Goal: Task Accomplishment & Management: Complete application form

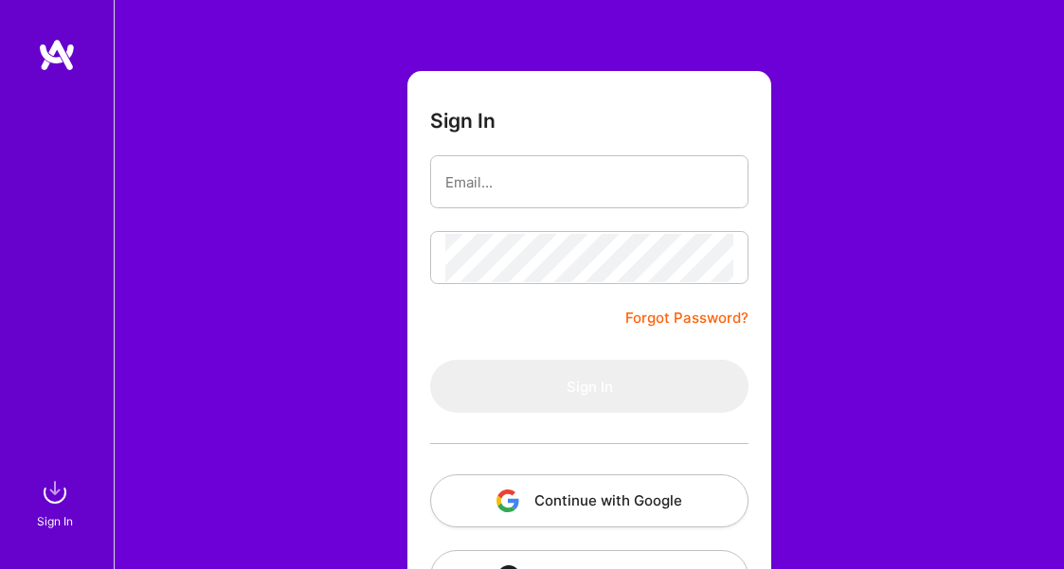
scroll to position [142, 0]
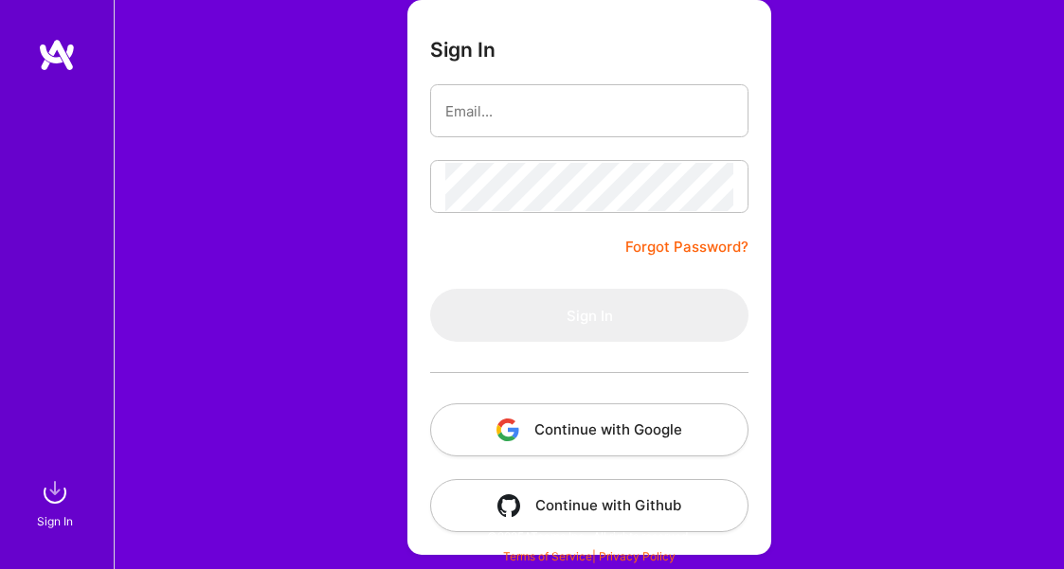
click at [529, 419] on button "Continue with Google" at bounding box center [589, 430] width 318 height 53
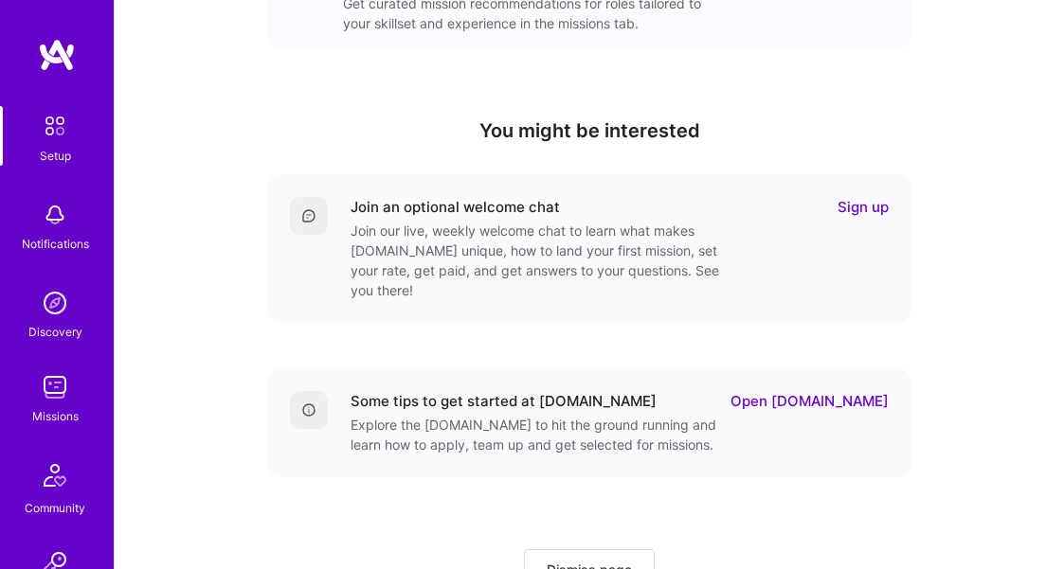
scroll to position [657, 0]
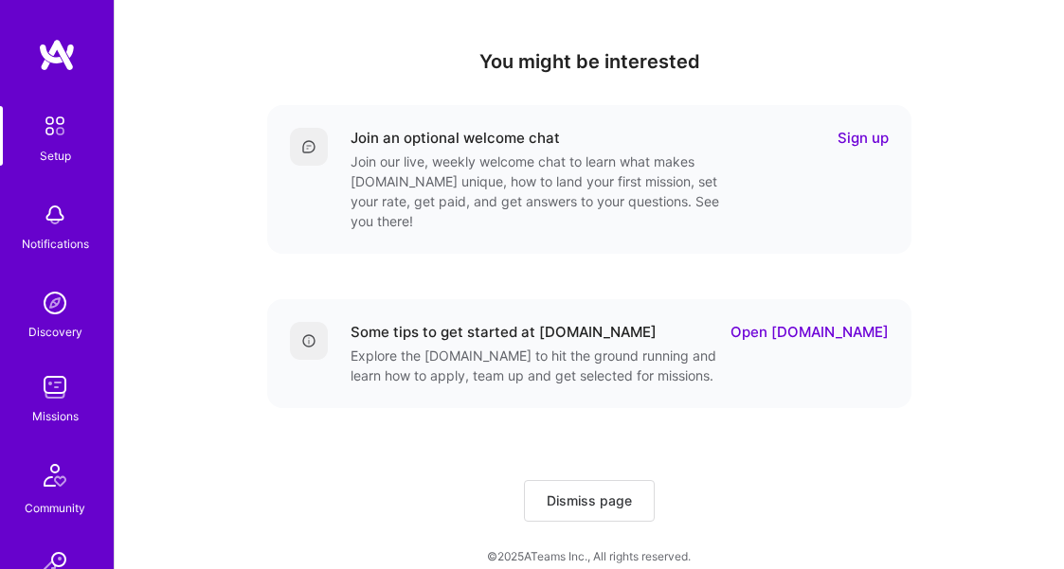
click at [65, 405] on img at bounding box center [55, 387] width 38 height 38
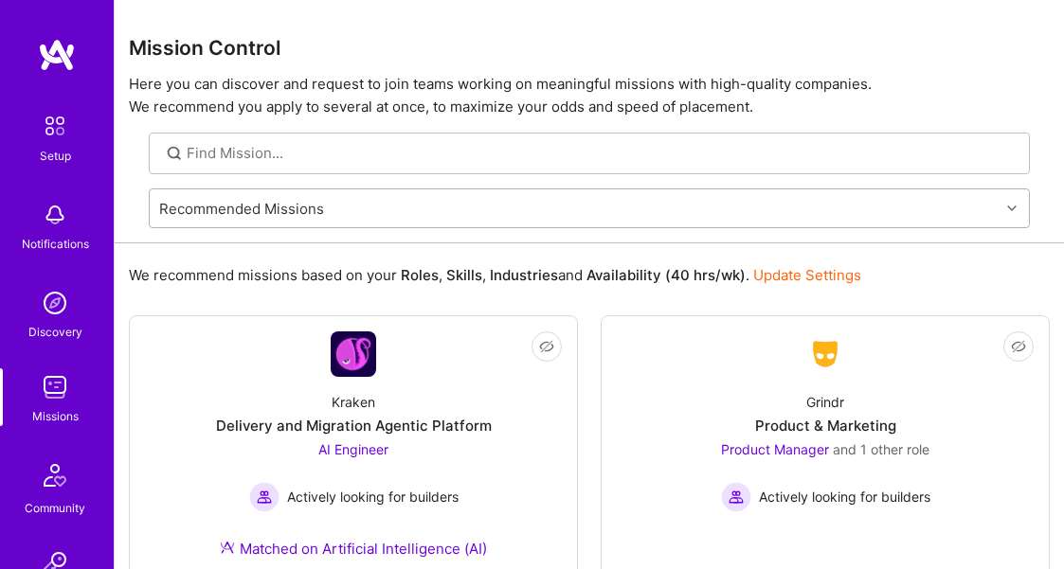
click at [253, 221] on div "Recommended Missions" at bounding box center [575, 208] width 850 height 38
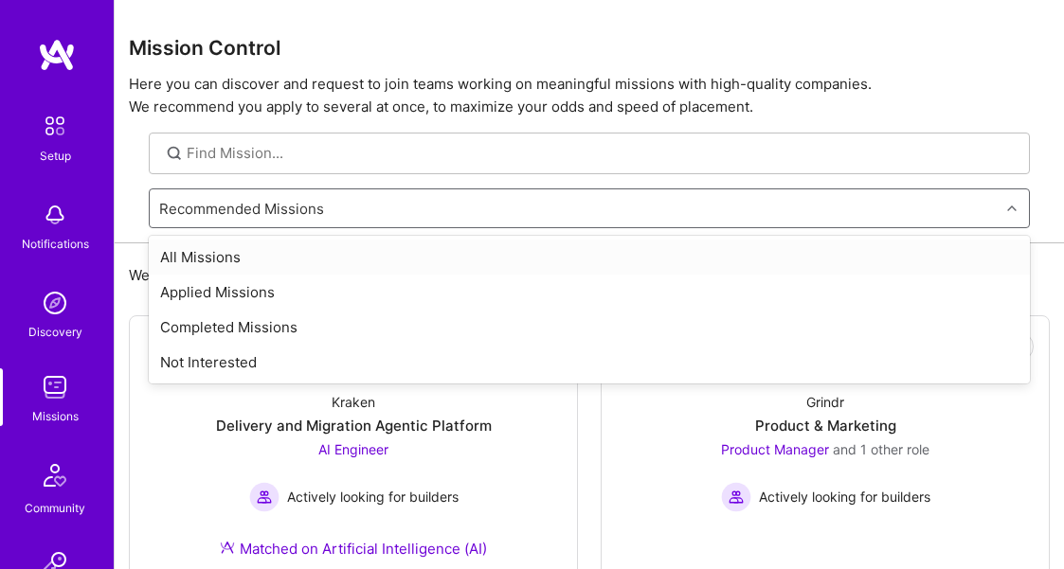
click at [87, 269] on div "Setup Notifications Discovery Missions Community Invite [DOMAIN_NAME]" at bounding box center [57, 396] width 114 height 581
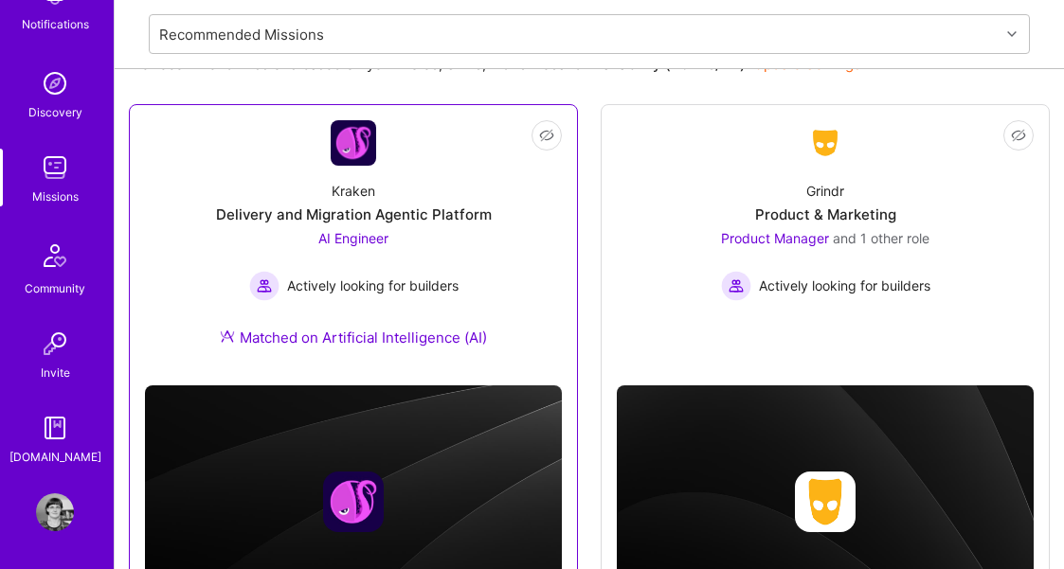
scroll to position [162, 0]
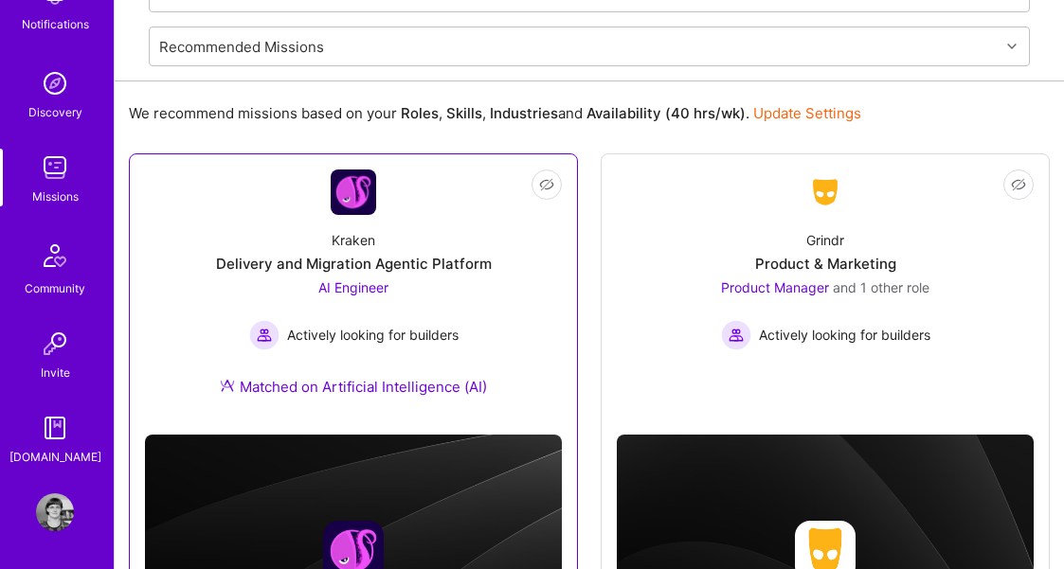
click at [298, 404] on div "Kraken Delivery and Migration Agentic Platform AI Engineer Actively looking for…" at bounding box center [353, 317] width 417 height 205
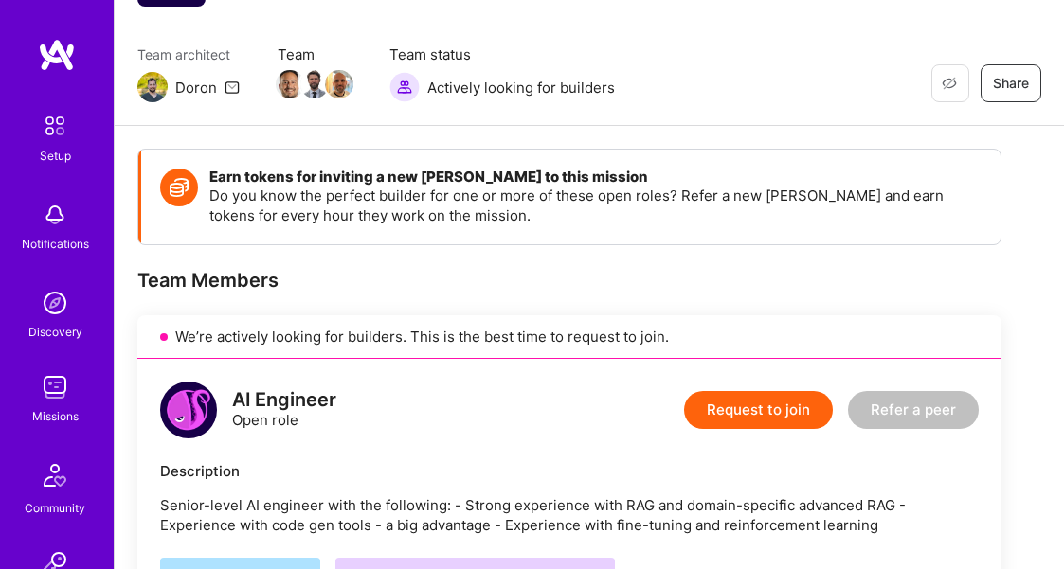
scroll to position [126, 0]
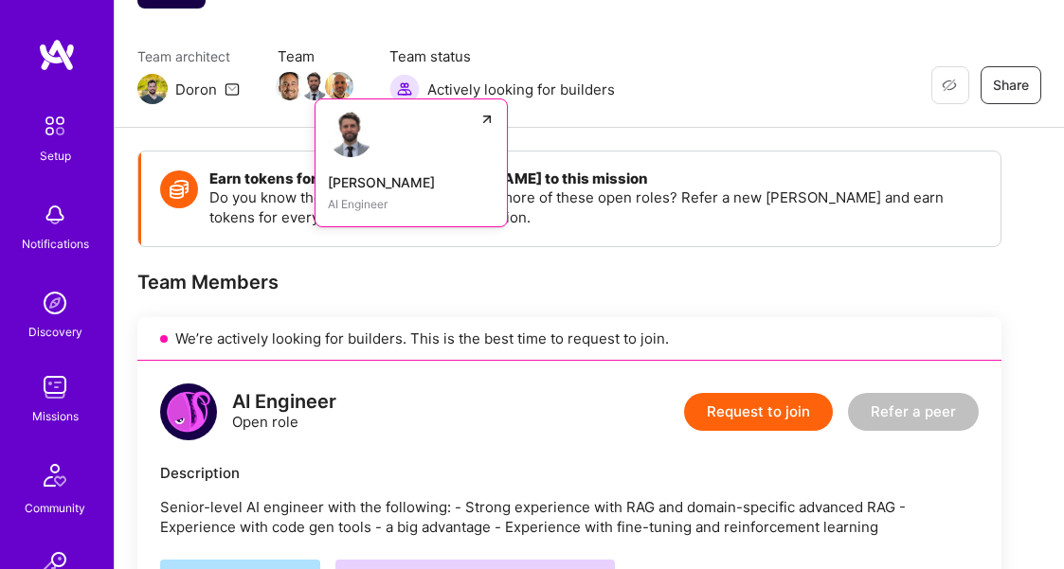
click at [303, 82] on img at bounding box center [314, 86] width 28 height 28
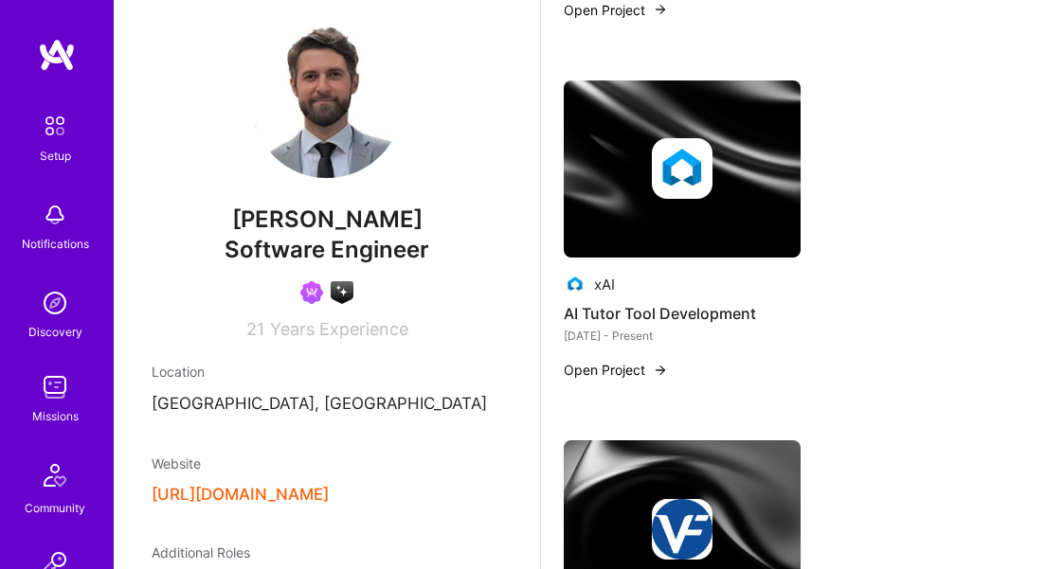
scroll to position [842, 0]
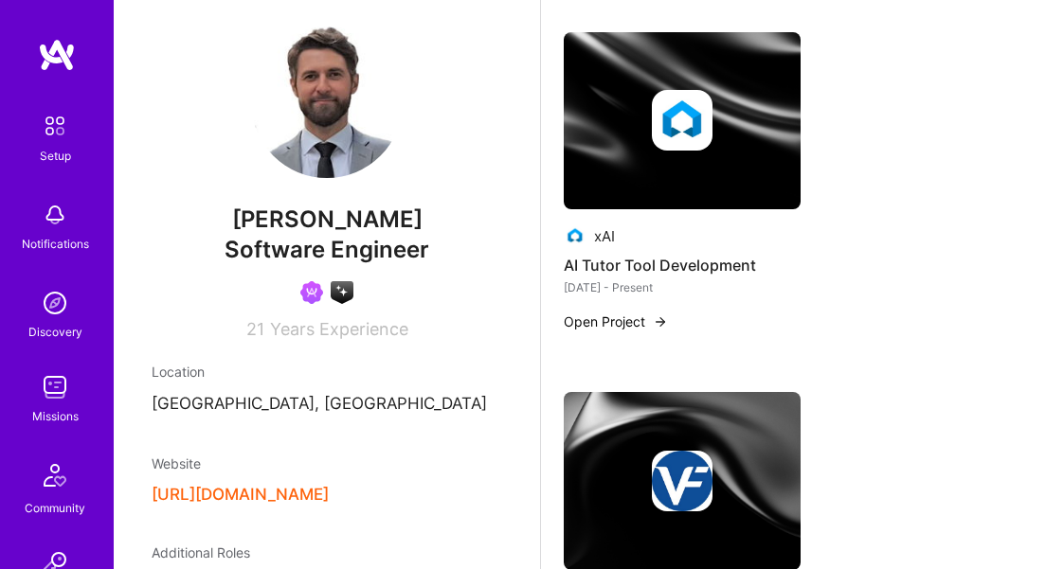
click at [633, 312] on button "Open Project" at bounding box center [616, 322] width 104 height 20
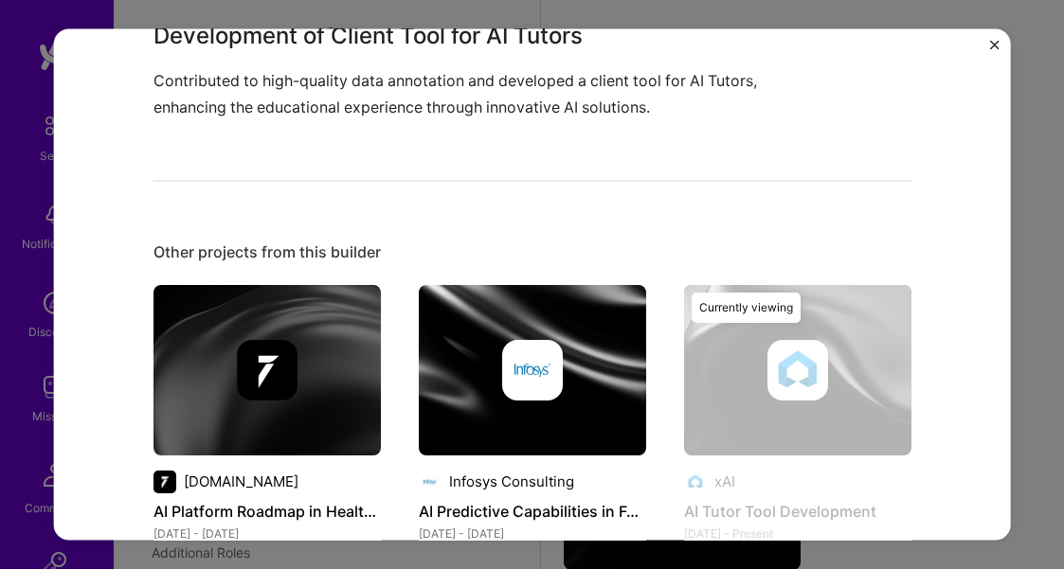
scroll to position [531, 0]
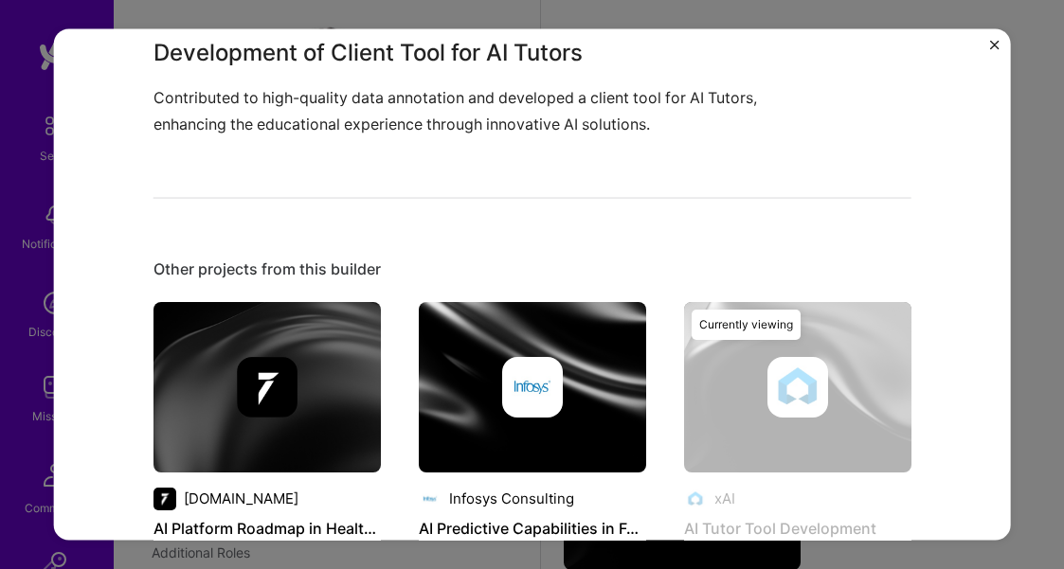
click at [998, 45] on img "Close" at bounding box center [994, 44] width 9 height 9
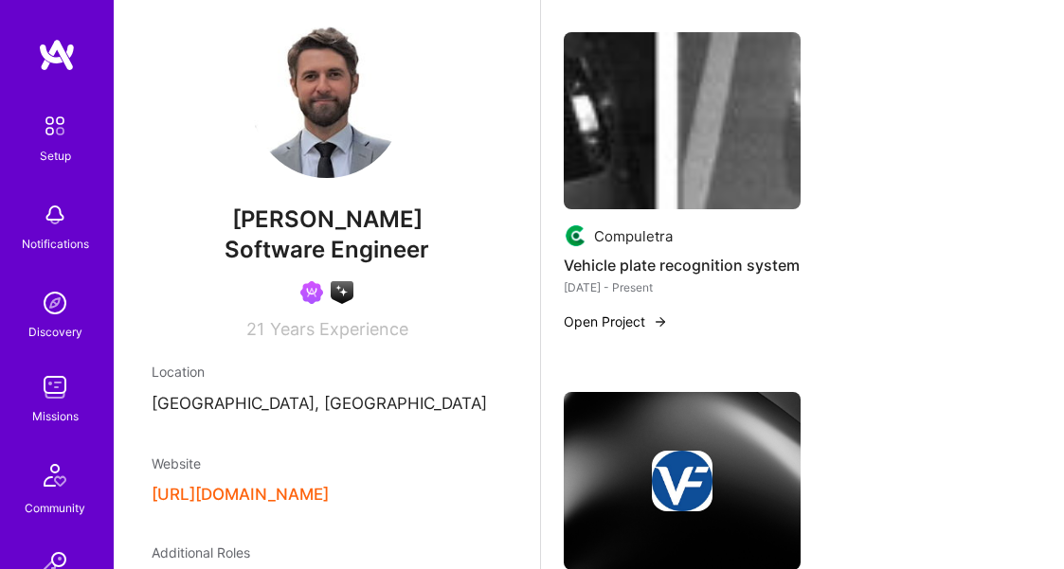
scroll to position [2287, 0]
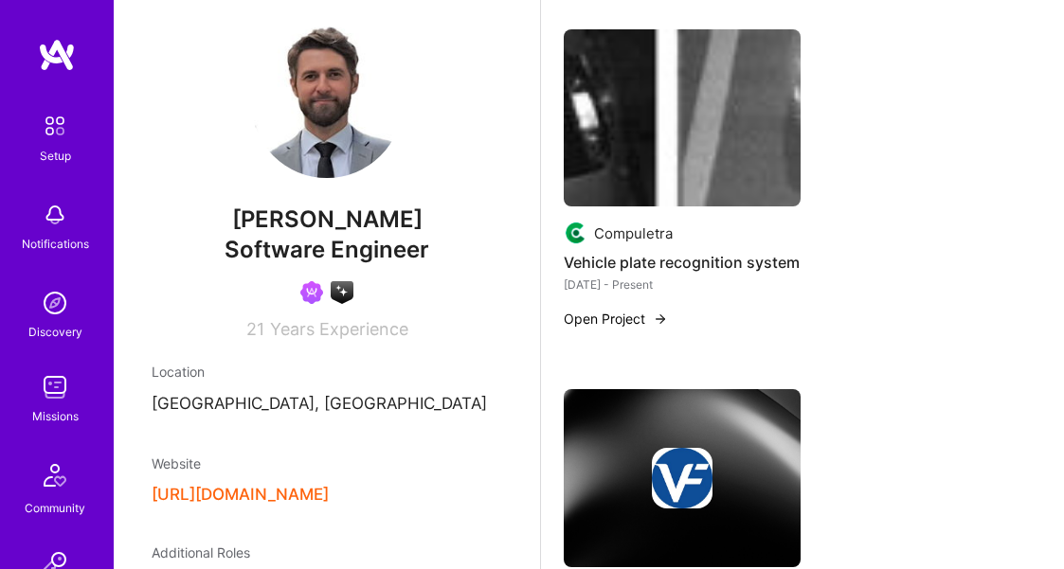
click at [619, 314] on button "Open Project" at bounding box center [616, 319] width 104 height 20
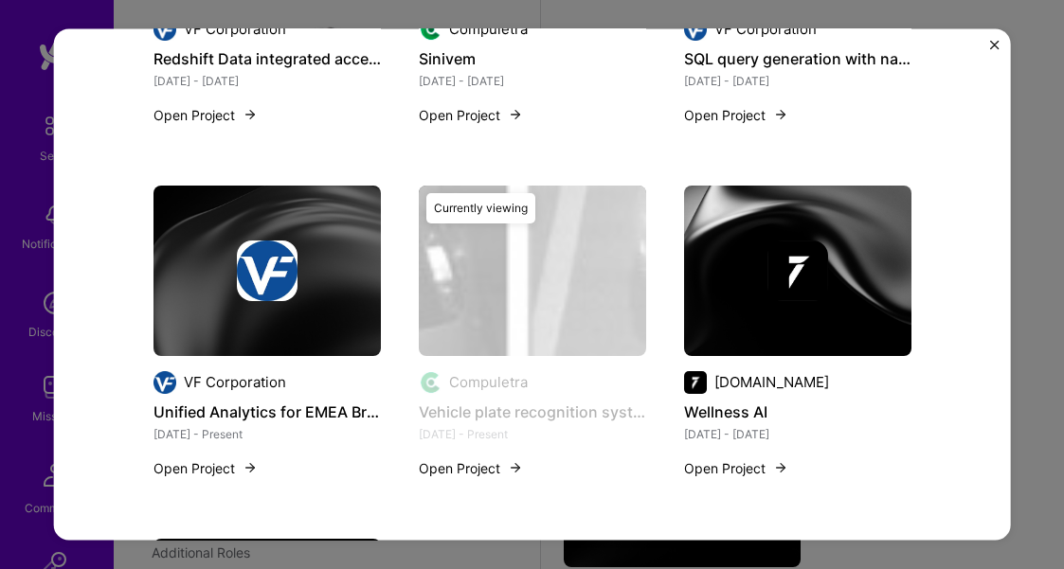
scroll to position [3166, 0]
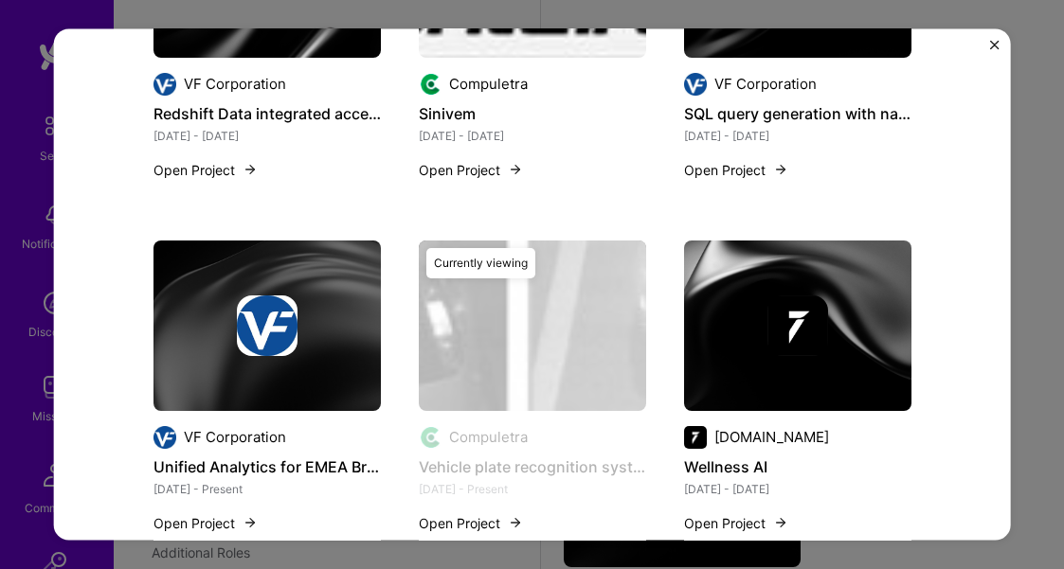
click at [994, 48] on img "Close" at bounding box center [994, 44] width 9 height 9
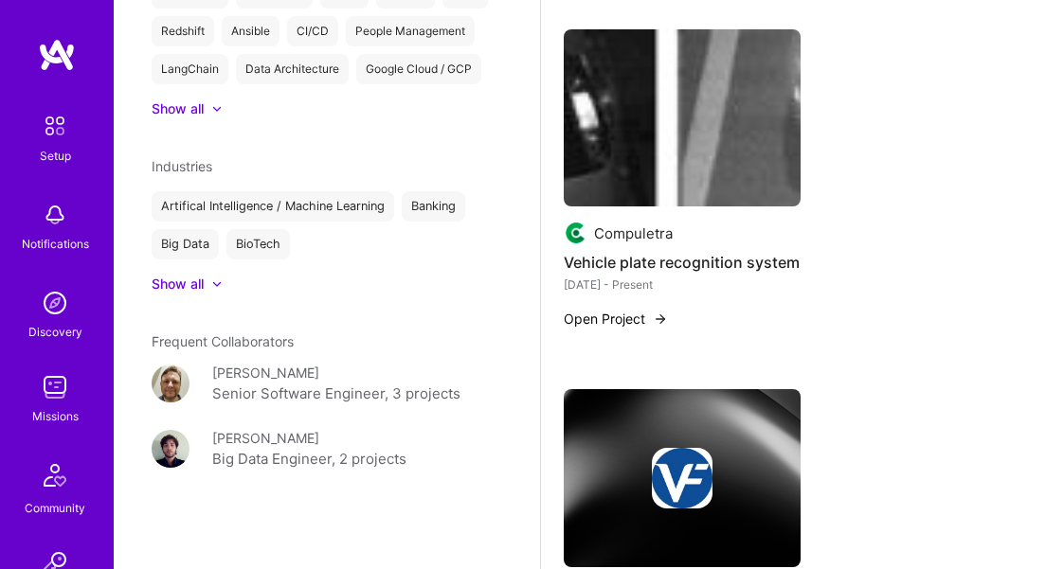
scroll to position [2296, 0]
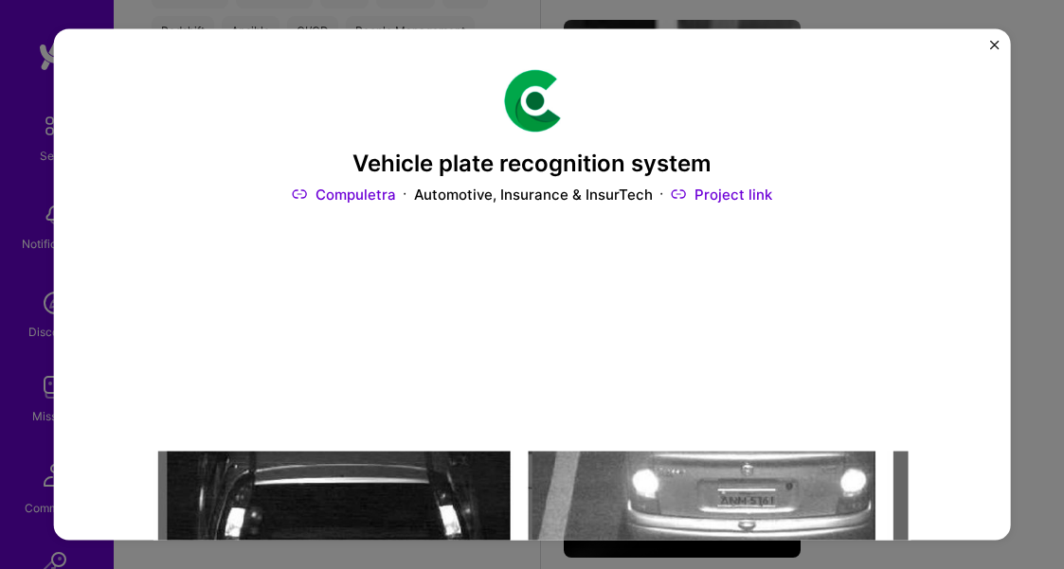
scroll to position [2287, 0]
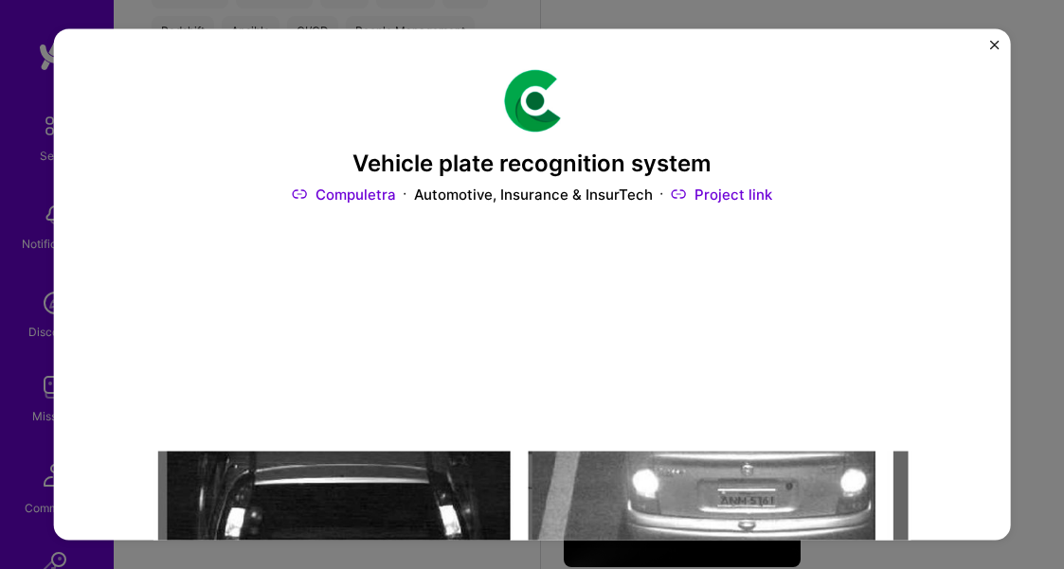
click at [993, 43] on img "Close" at bounding box center [994, 44] width 9 height 9
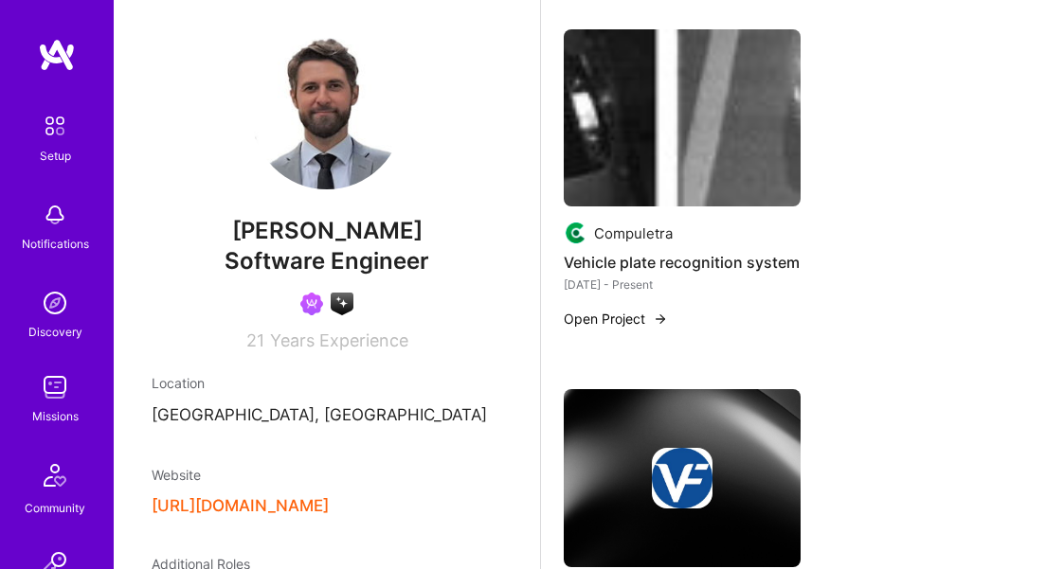
click at [63, 384] on img at bounding box center [55, 387] width 38 height 38
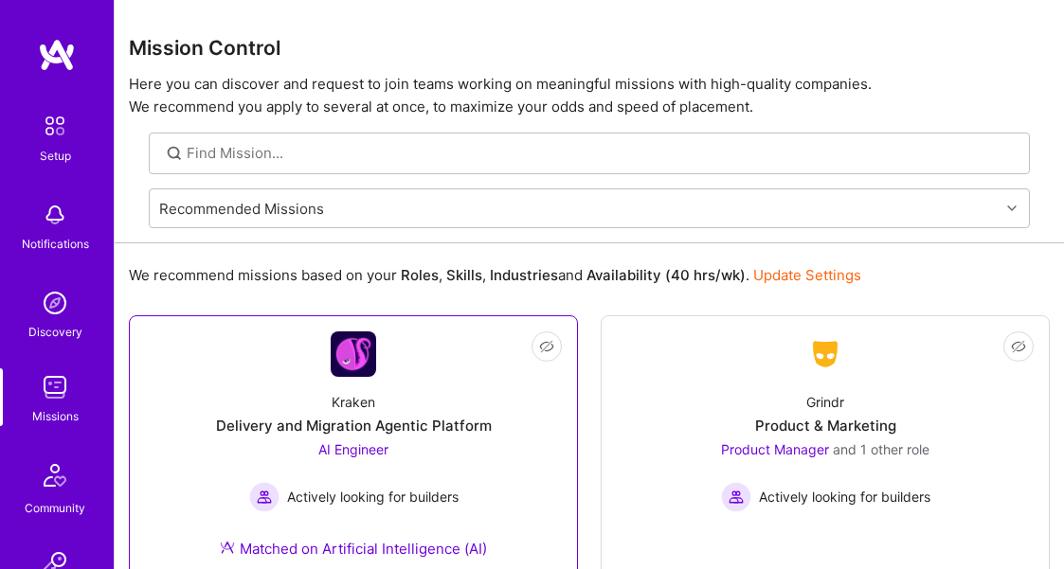
click at [267, 365] on link "Not Interested Kraken Delivery and Migration Agentic Platform AI Engineer Activ…" at bounding box center [353, 457] width 417 height 250
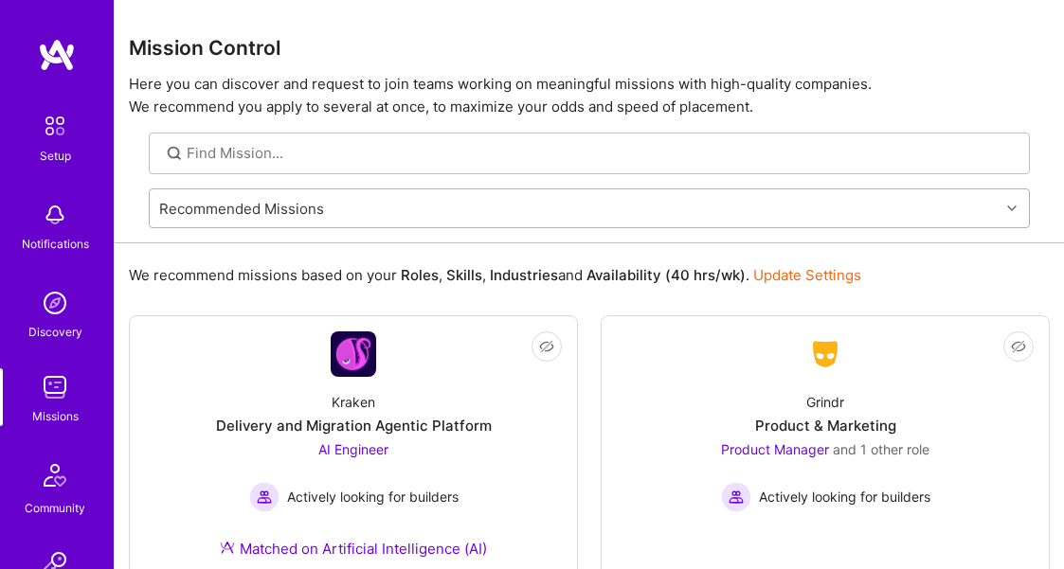
click at [351, 212] on div "Recommended Missions" at bounding box center [575, 208] width 850 height 38
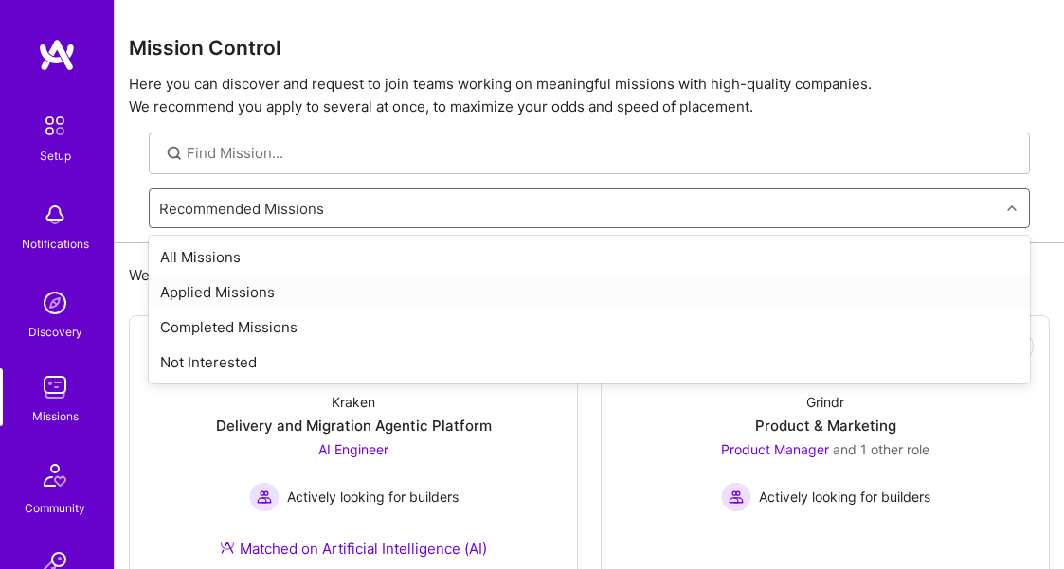
click at [320, 296] on div "Applied Missions" at bounding box center [589, 292] width 881 height 35
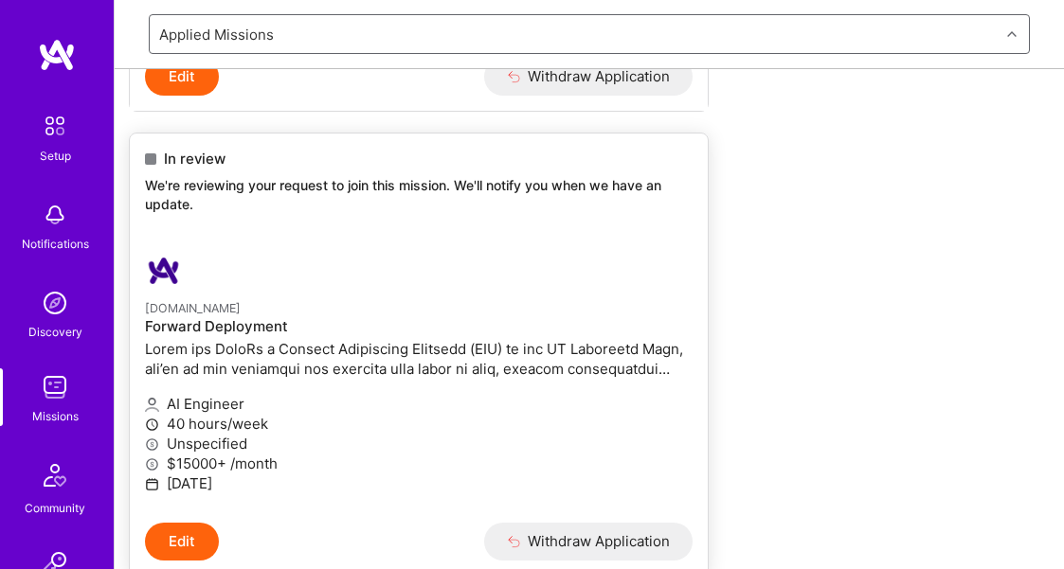
scroll to position [711, 0]
click at [320, 332] on h4 "Forward Deployment" at bounding box center [419, 325] width 548 height 17
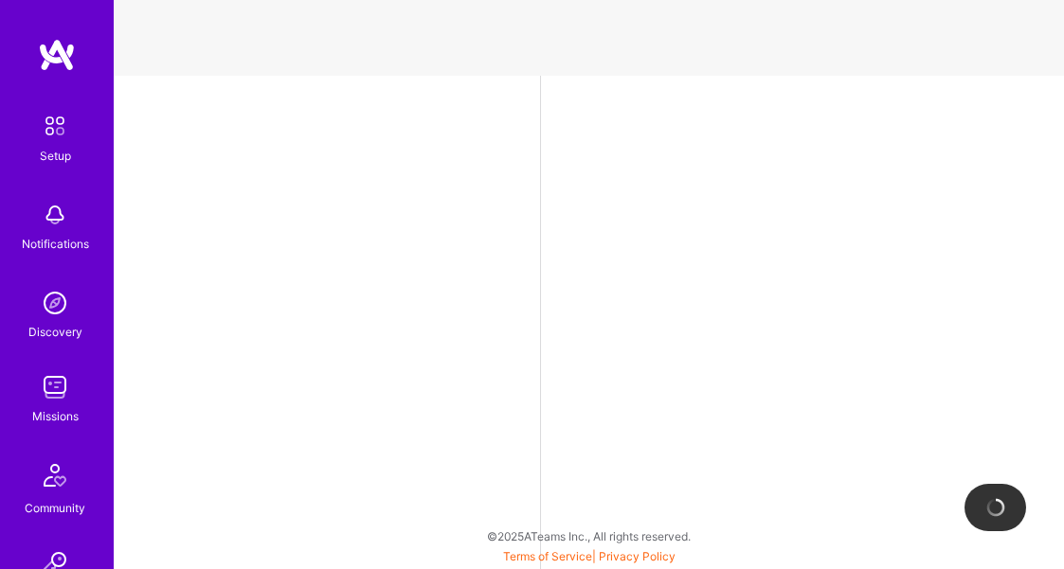
select select "US"
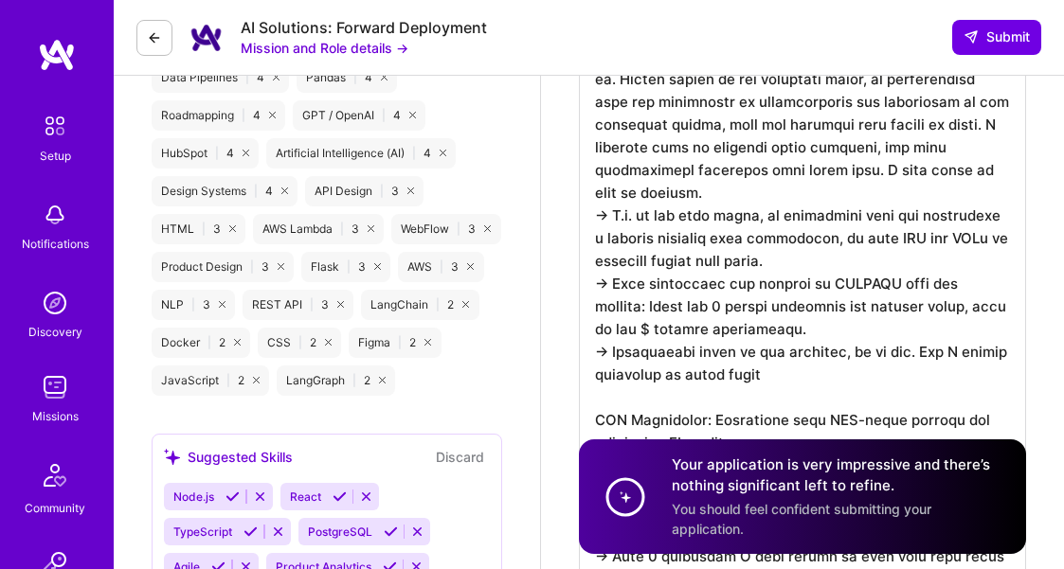
scroll to position [1557, 0]
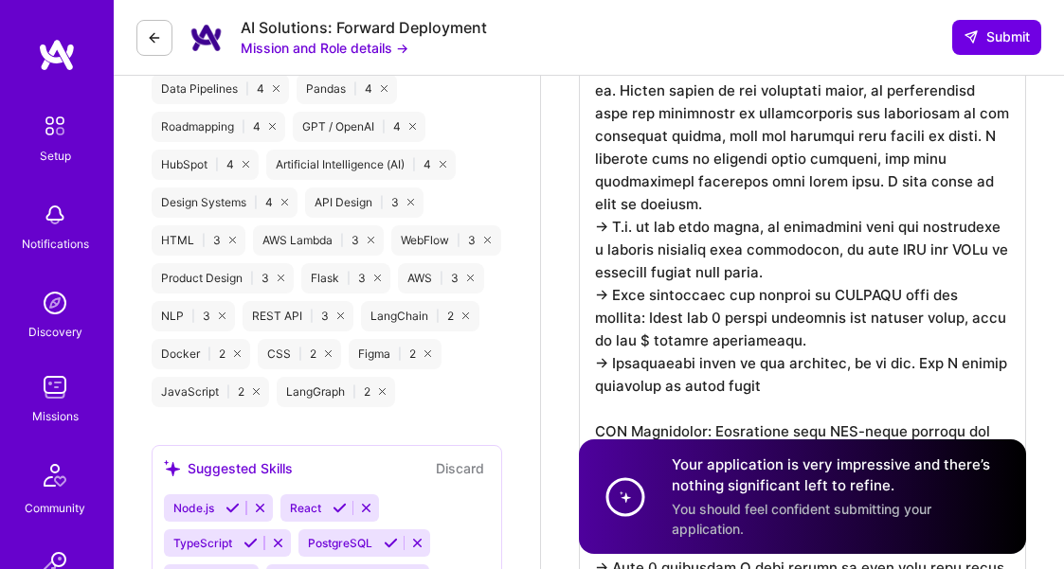
drag, startPoint x: 833, startPoint y: 338, endPoint x: 583, endPoint y: 89, distance: 353.0
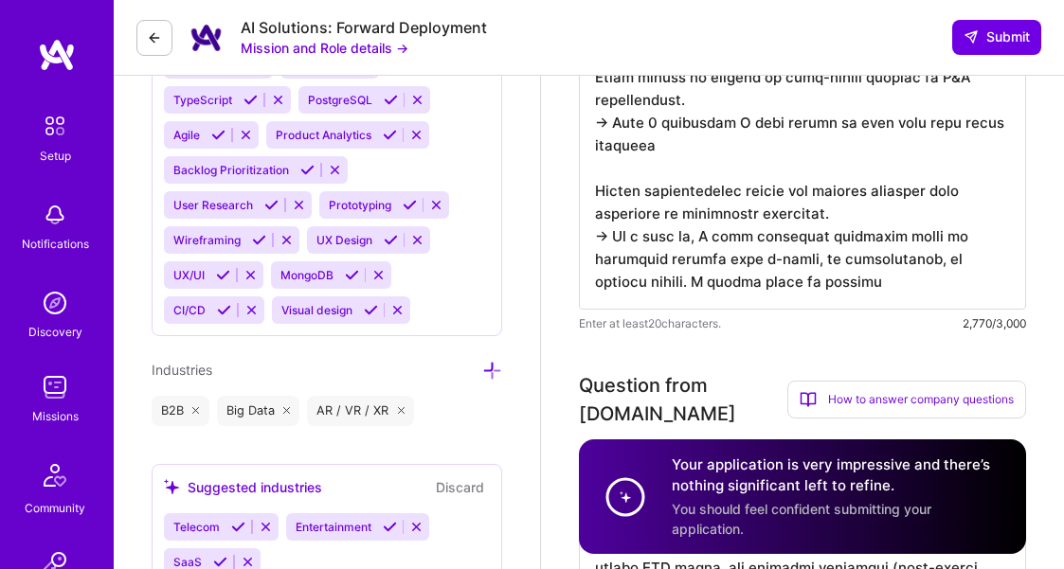
scroll to position [2000, 0]
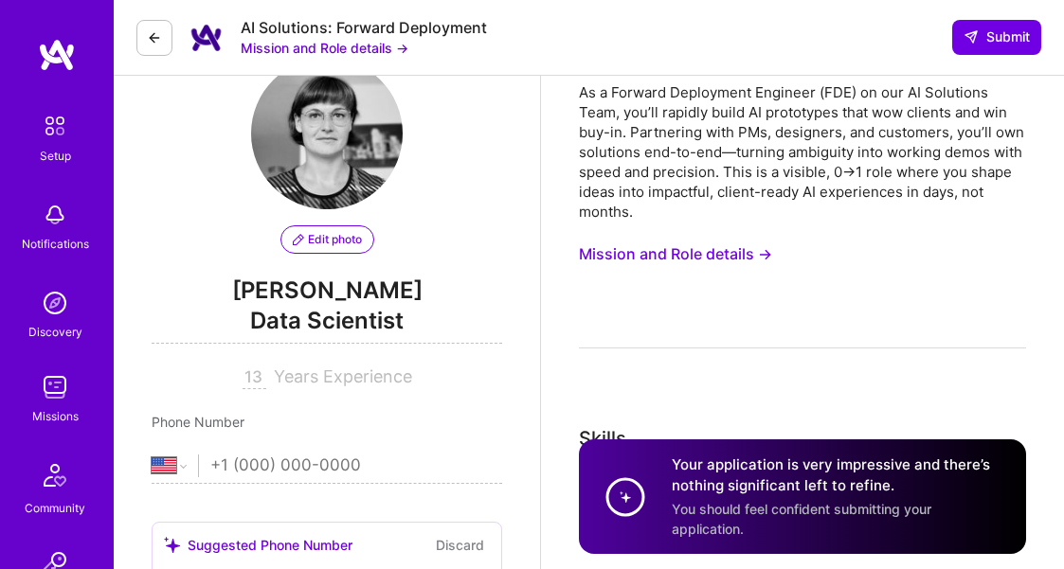
scroll to position [0, 0]
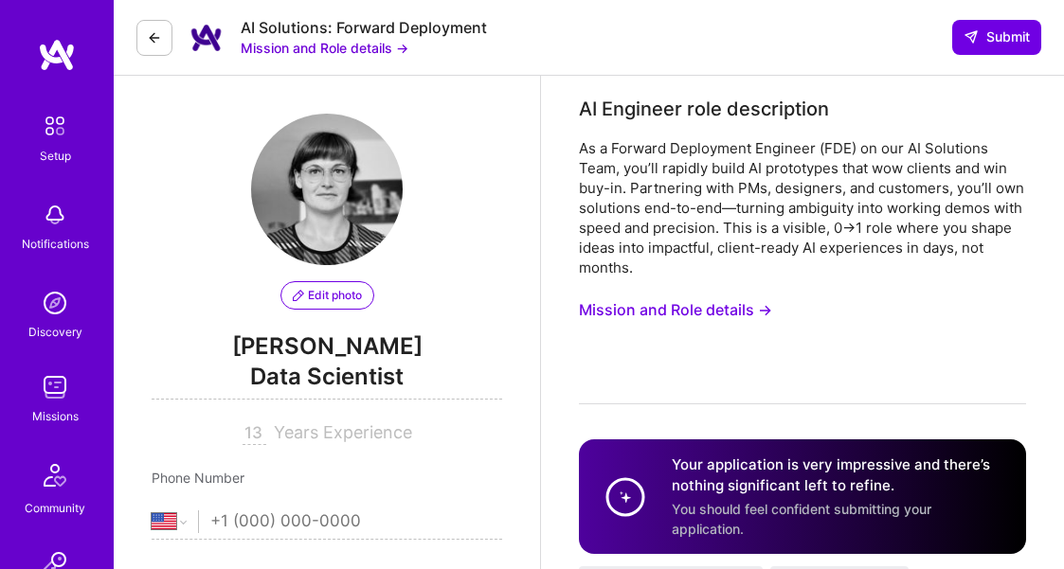
drag, startPoint x: 858, startPoint y: 287, endPoint x: 675, endPoint y: 412, distance: 221.5
